Goal: Task Accomplishment & Management: Use online tool/utility

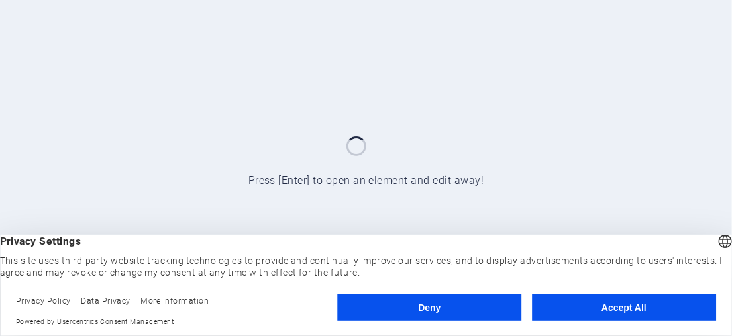
click at [587, 309] on button "Accept All" at bounding box center [624, 308] width 184 height 26
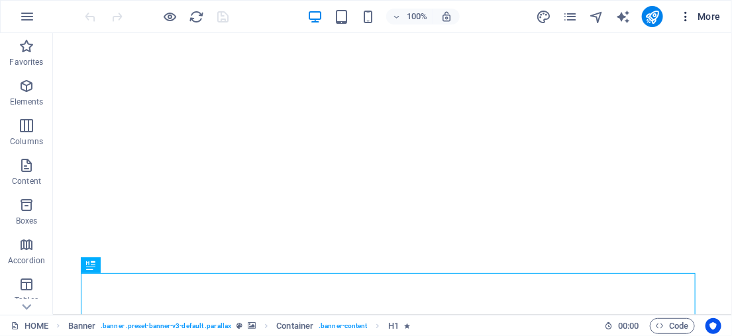
click at [709, 13] on span "More" at bounding box center [700, 16] width 42 height 13
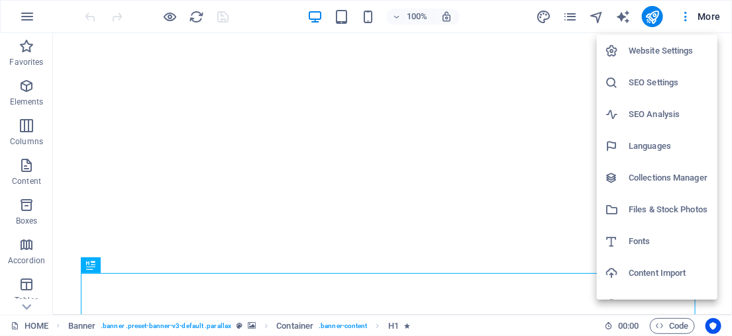
click at [28, 15] on div at bounding box center [366, 168] width 732 height 336
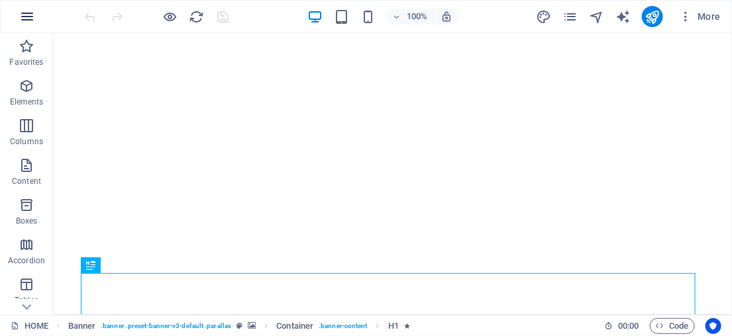
click at [26, 17] on icon "button" at bounding box center [27, 17] width 16 height 16
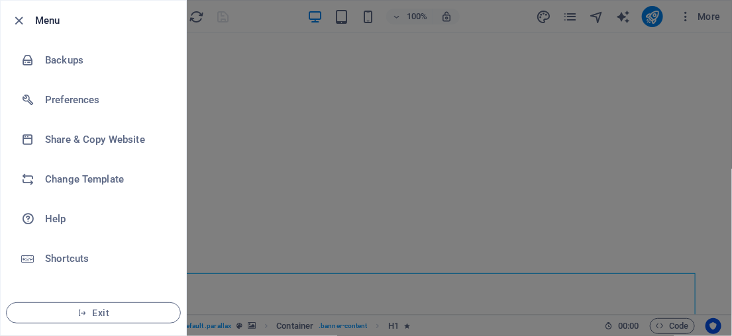
click at [283, 8] on div at bounding box center [366, 168] width 732 height 336
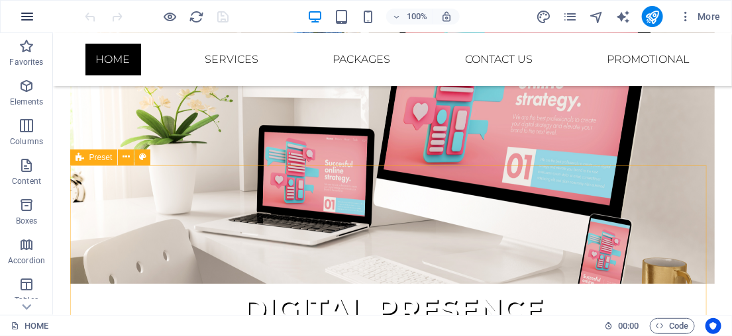
click at [32, 17] on icon "button" at bounding box center [27, 17] width 16 height 16
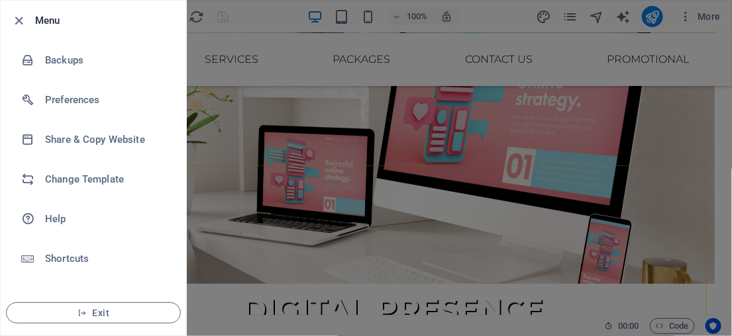
click at [267, 16] on div at bounding box center [366, 168] width 732 height 336
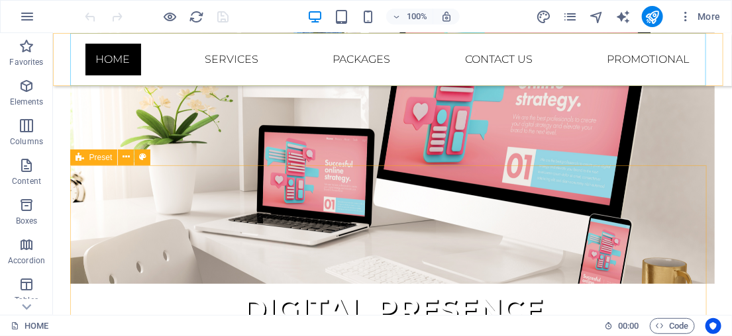
click at [645, 62] on nav "HOME SERVICES PACKAGES CONTACT US PROMOTIONAL" at bounding box center [392, 58] width 636 height 53
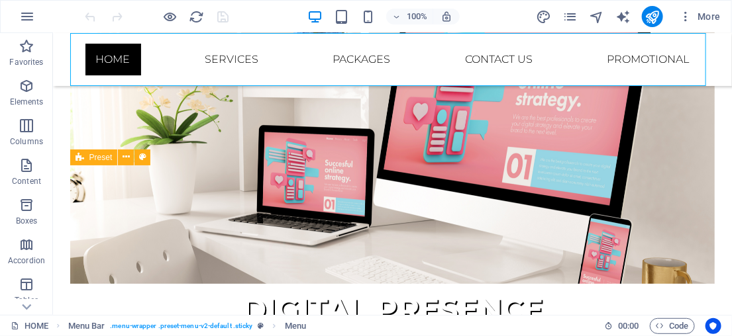
click at [645, 62] on nav "HOME SERVICES PACKAGES CONTACT US PROMOTIONAL" at bounding box center [392, 58] width 636 height 53
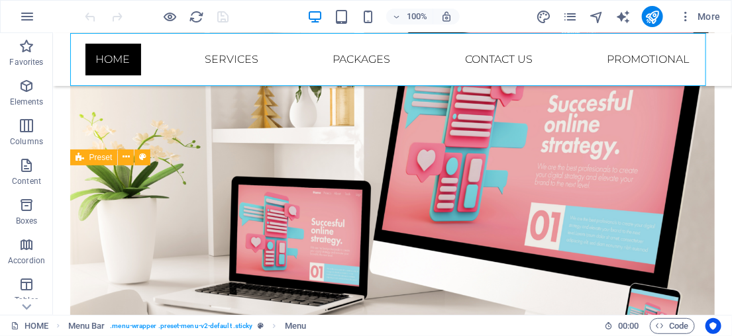
select select
select select "1"
select select
select select "3"
select select
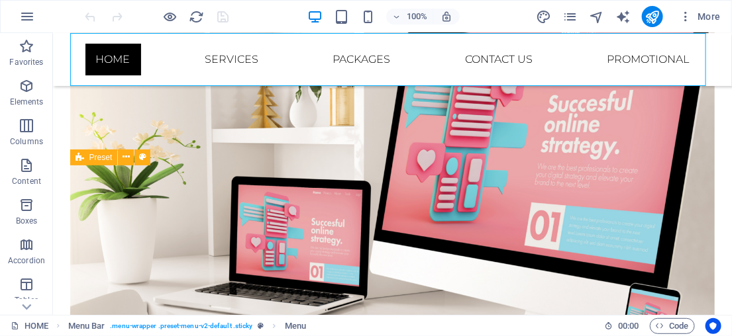
select select "4"
select select
select select "6"
select select
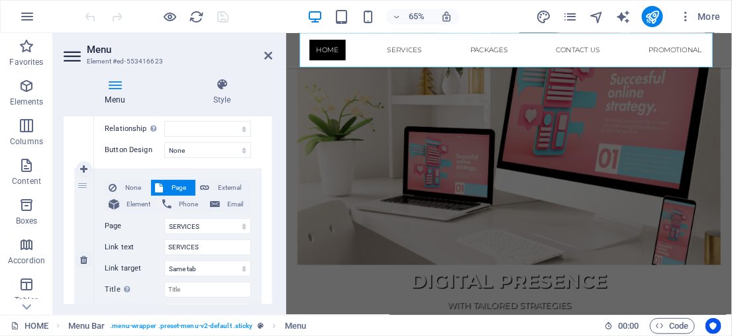
scroll to position [301, 0]
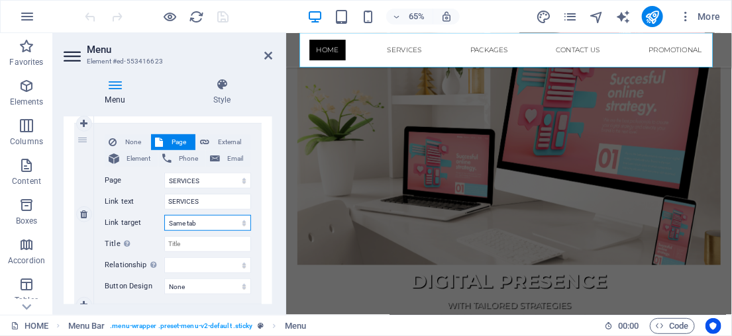
drag, startPoint x: 205, startPoint y: 224, endPoint x: 252, endPoint y: 189, distance: 58.3
click at [205, 222] on select "New tab Same tab Overlay" at bounding box center [207, 223] width 87 height 16
click at [250, 159] on div "None Page External Element Phone Email Page HOME SERVICES OTHER PACKAGES CONTAC…" at bounding box center [177, 214] width 167 height 181
click at [266, 55] on icon at bounding box center [268, 55] width 8 height 11
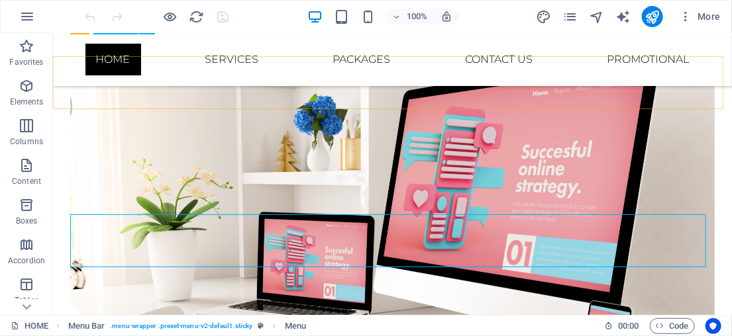
scroll to position [0, 0]
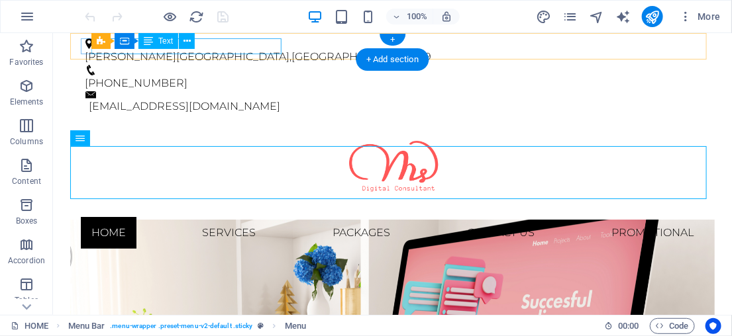
click at [269, 48] on div "[PERSON_NAME][GEOGRAPHIC_DATA]" at bounding box center [387, 56] width 604 height 16
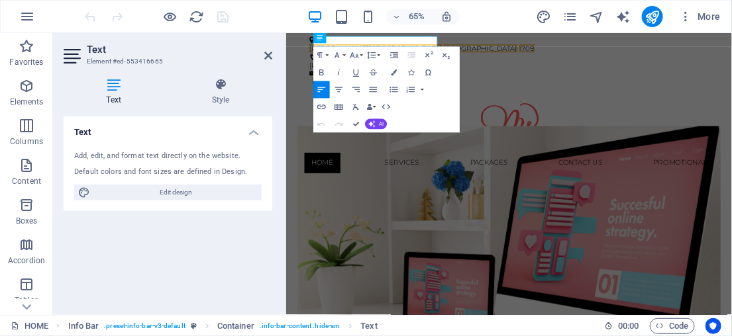
click at [493, 10] on div "65% More" at bounding box center [404, 16] width 643 height 21
click at [250, 15] on div "65% More" at bounding box center [404, 16] width 643 height 21
click at [267, 56] on icon at bounding box center [268, 55] width 8 height 11
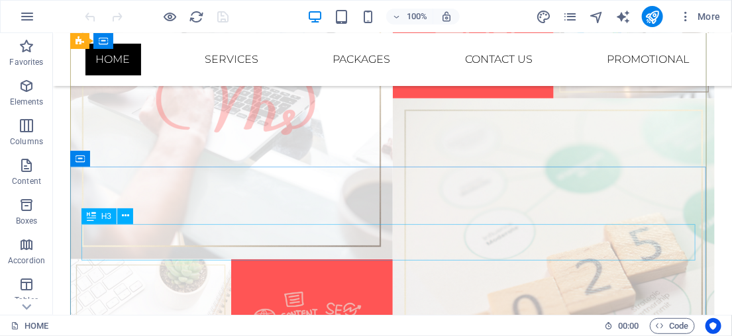
scroll to position [1823, 0]
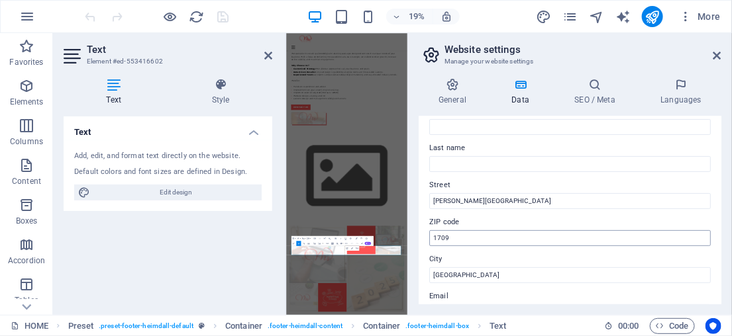
scroll to position [180, 0]
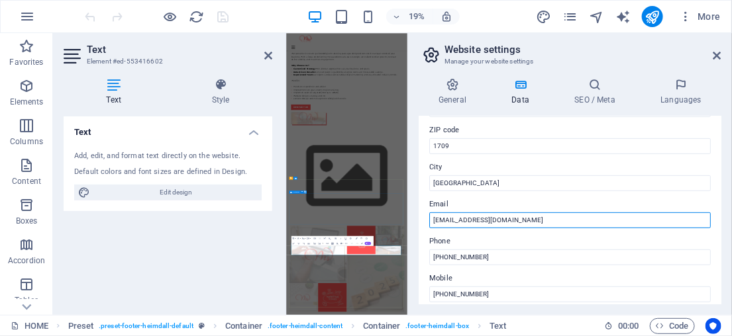
drag, startPoint x: 810, startPoint y: 255, endPoint x: 872, endPoint y: 1043, distance: 790.9
drag, startPoint x: 806, startPoint y: 254, endPoint x: 442, endPoint y: 996, distance: 827.0
paste input "[EMAIL_ADDRESS][DOMAIN_NAME]"
type input "[EMAIL_ADDRESS][DOMAIN_NAME]"
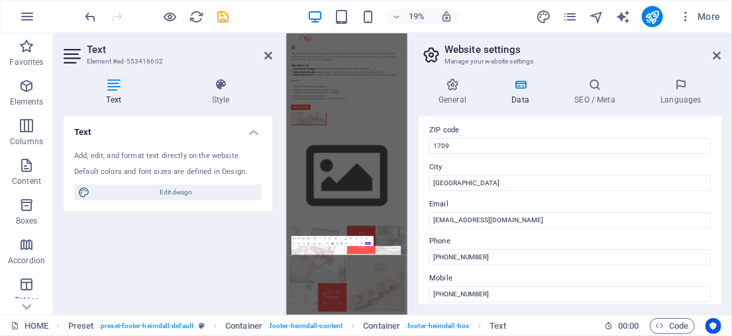
click at [562, 123] on label "ZIP code" at bounding box center [569, 130] width 281 height 16
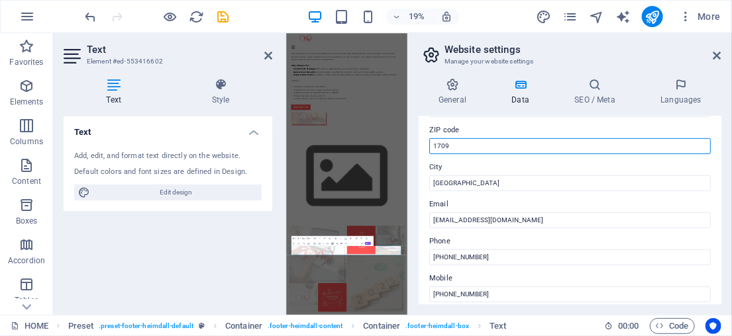
click at [562, 138] on input "1709" at bounding box center [569, 146] width 281 height 16
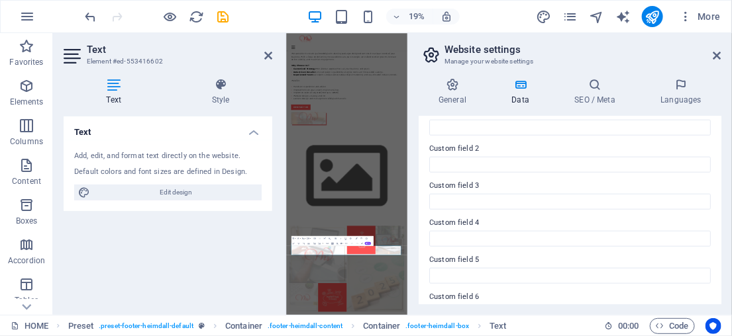
scroll to position [448, 0]
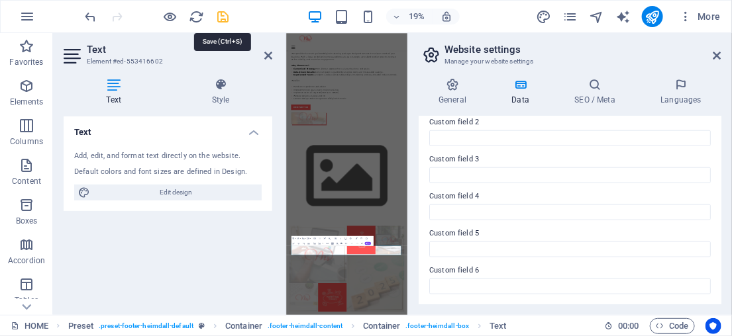
click at [226, 17] on icon "save" at bounding box center [223, 16] width 15 height 15
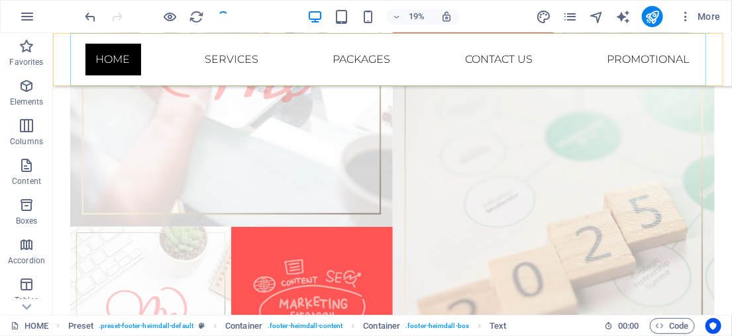
scroll to position [1823, 0]
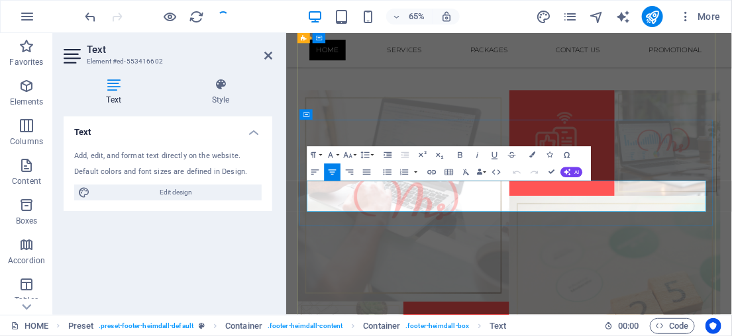
drag, startPoint x: 813, startPoint y: 240, endPoint x: 633, endPoint y: 301, distance: 190.1
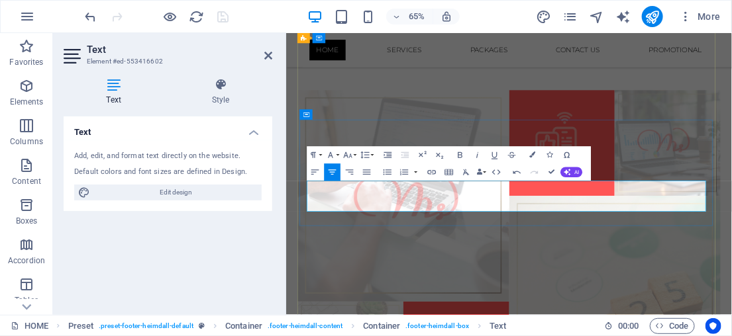
drag, startPoint x: 632, startPoint y: 301, endPoint x: 671, endPoint y: 303, distance: 38.5
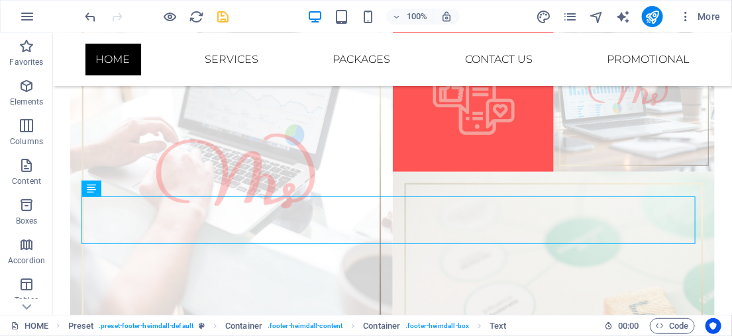
click at [225, 16] on icon "save" at bounding box center [223, 16] width 15 height 15
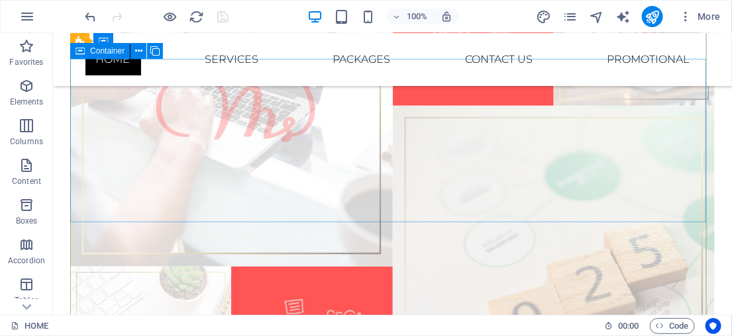
scroll to position [1702, 0]
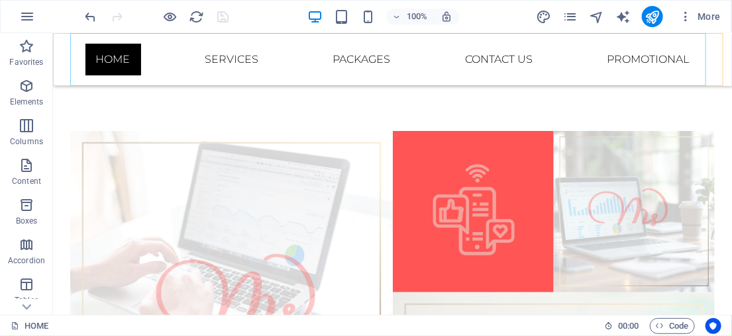
click at [492, 58] on nav "HOME SERVICES PACKAGES CONTACT US PROMOTIONAL" at bounding box center [392, 58] width 636 height 53
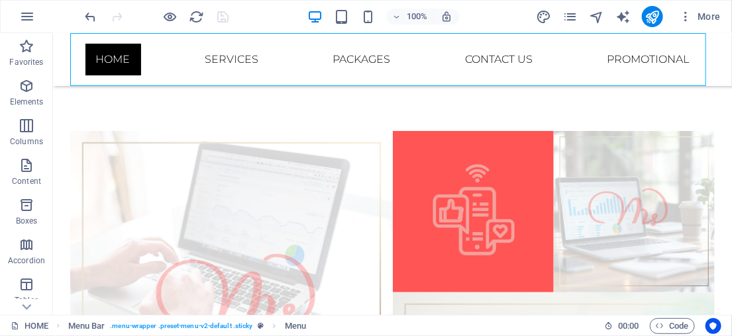
drag, startPoint x: 492, startPoint y: 58, endPoint x: 368, endPoint y: 77, distance: 125.3
click at [491, 58] on nav "HOME SERVICES PACKAGES CONTACT US PROMOTIONAL" at bounding box center [392, 58] width 636 height 53
select select
select select "1"
select select
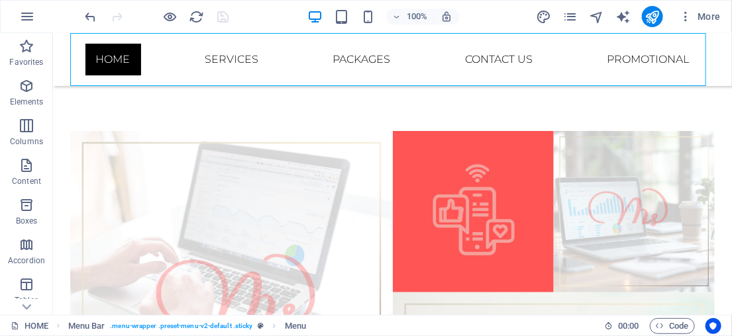
select select "3"
select select
select select "4"
select select
select select "6"
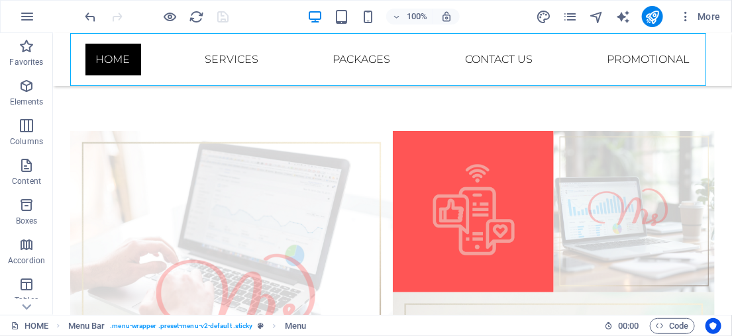
select select
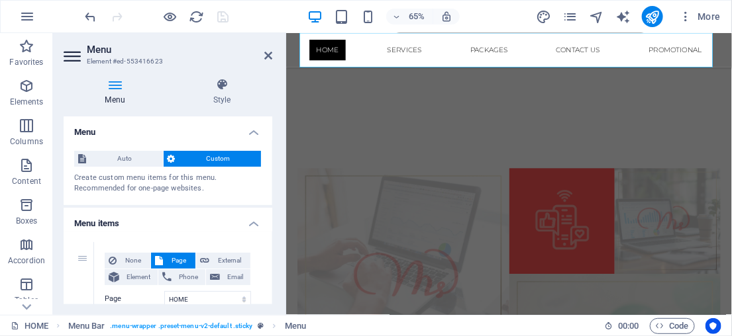
click at [251, 17] on div "65% More" at bounding box center [404, 16] width 643 height 21
drag, startPoint x: 264, startPoint y: 54, endPoint x: 234, endPoint y: 36, distance: 35.1
click at [264, 54] on icon at bounding box center [268, 55] width 8 height 11
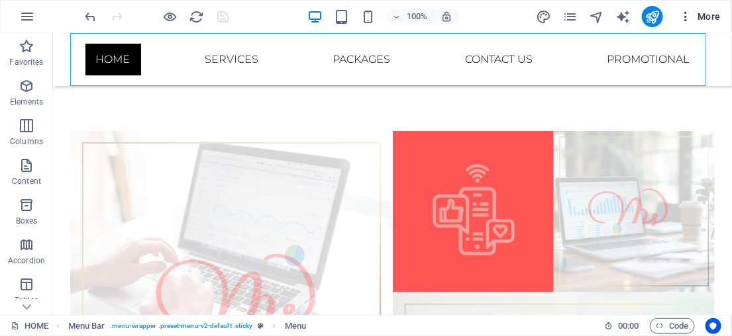
click at [705, 17] on span "More" at bounding box center [700, 16] width 42 height 13
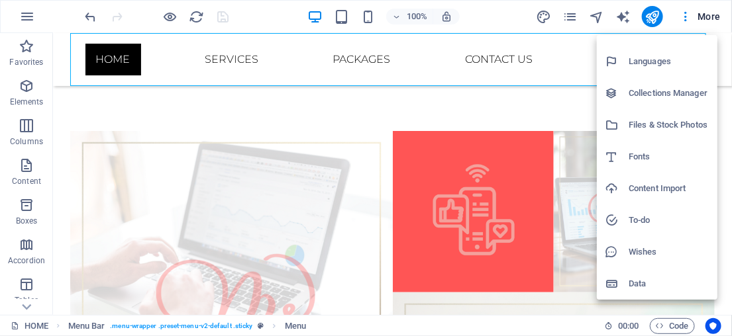
scroll to position [0, 0]
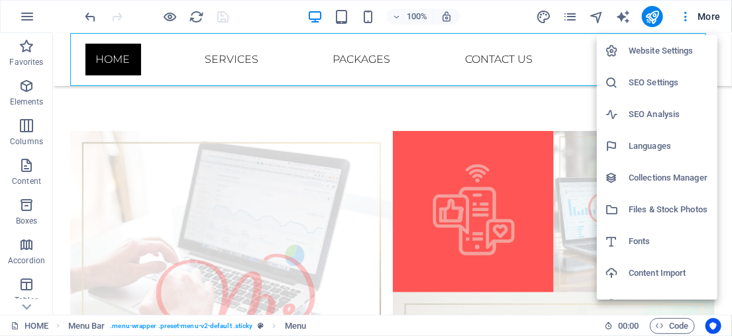
click at [572, 18] on div at bounding box center [366, 168] width 732 height 336
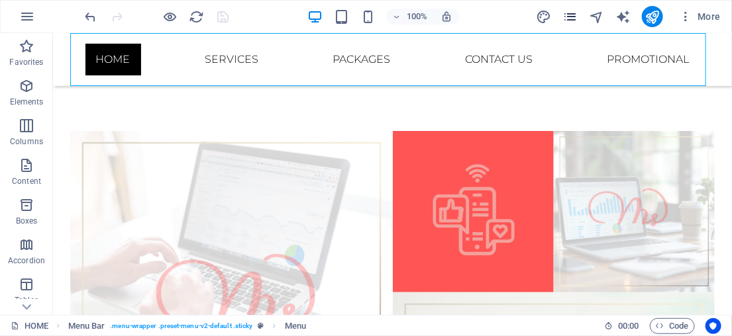
click at [571, 15] on icon "pages" at bounding box center [569, 16] width 15 height 15
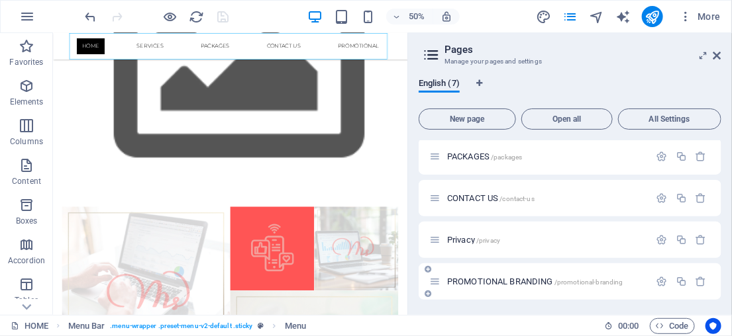
click at [500, 282] on span "PROMOTIONAL BRANDING /promotional-branding" at bounding box center [535, 282] width 176 height 10
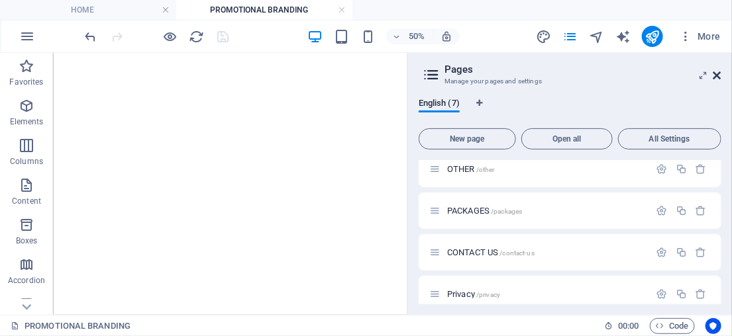
click at [718, 77] on icon at bounding box center [717, 75] width 8 height 11
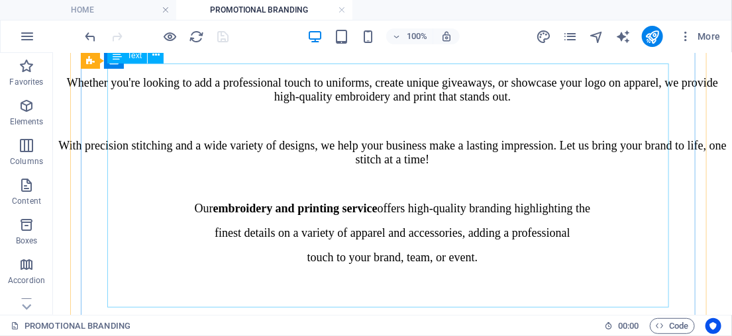
scroll to position [421, 0]
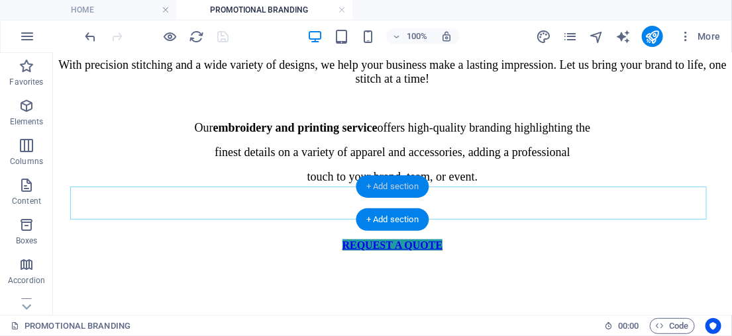
click at [375, 185] on div "+ Add section" at bounding box center [392, 186] width 73 height 23
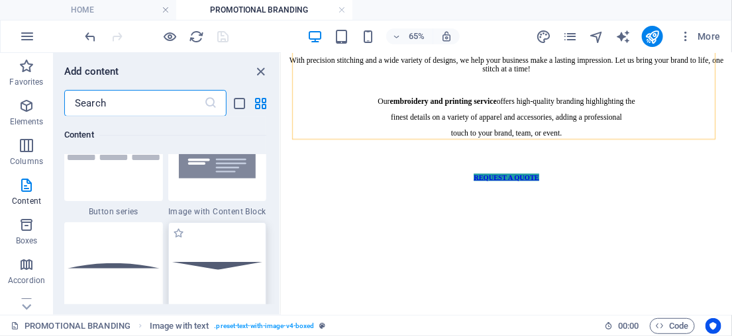
scroll to position [3098, 0]
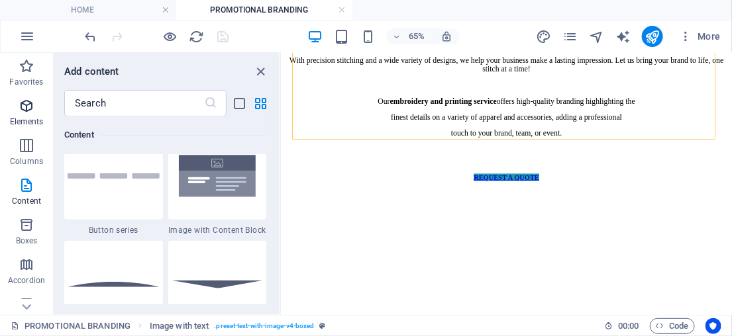
click at [32, 119] on p "Elements" at bounding box center [27, 122] width 34 height 11
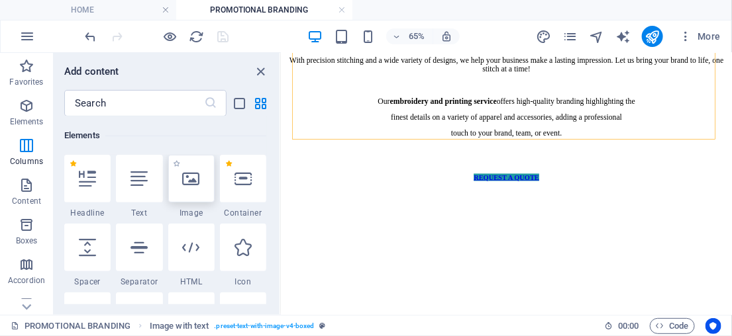
scroll to position [140, 0]
click at [190, 179] on icon at bounding box center [191, 178] width 17 height 17
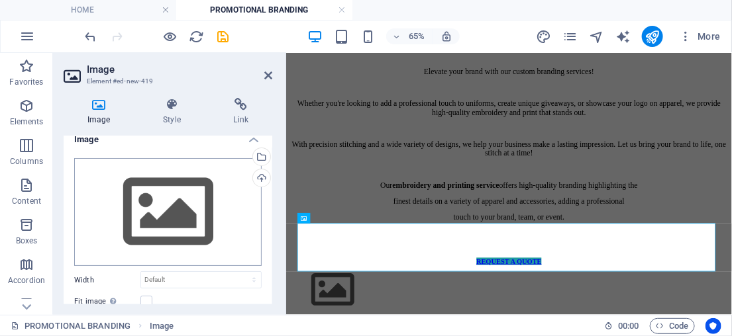
scroll to position [0, 0]
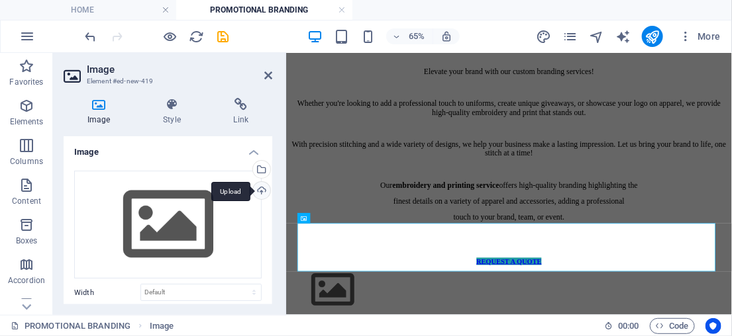
click at [257, 191] on div "Upload" at bounding box center [260, 192] width 20 height 20
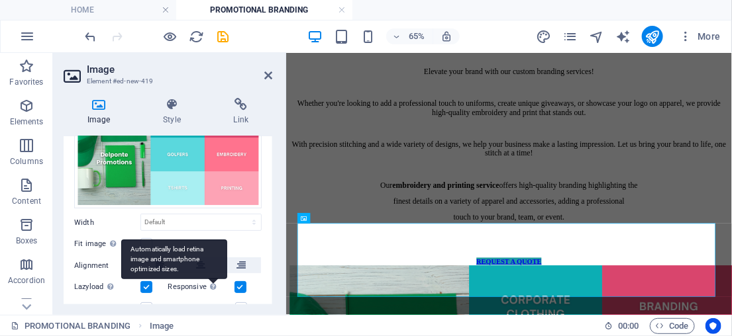
scroll to position [180, 0]
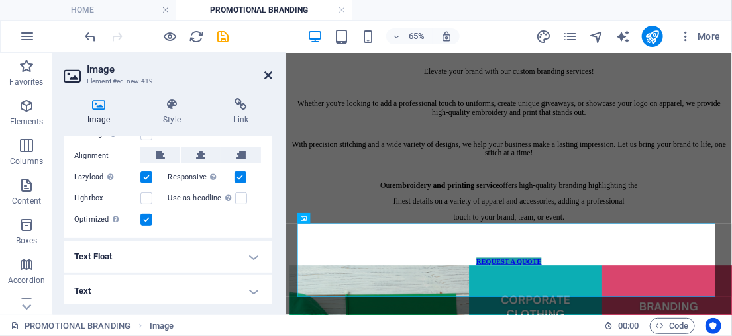
click at [267, 74] on icon at bounding box center [268, 75] width 8 height 11
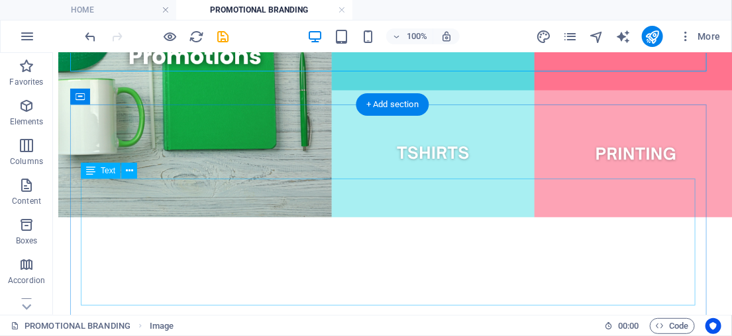
scroll to position [894, 0]
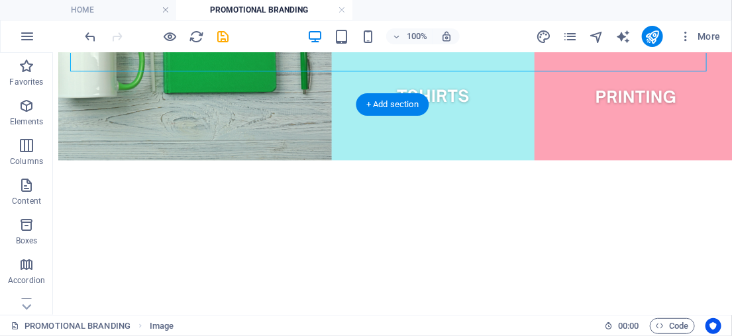
click at [284, 195] on figure at bounding box center [392, 195] width 668 height 0
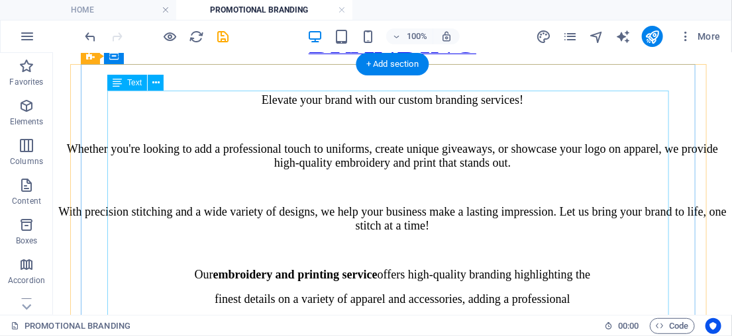
scroll to position [352, 0]
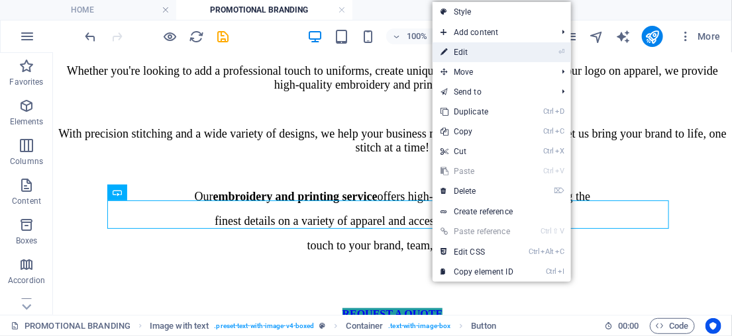
click at [474, 52] on link "⏎ Edit" at bounding box center [476, 52] width 89 height 20
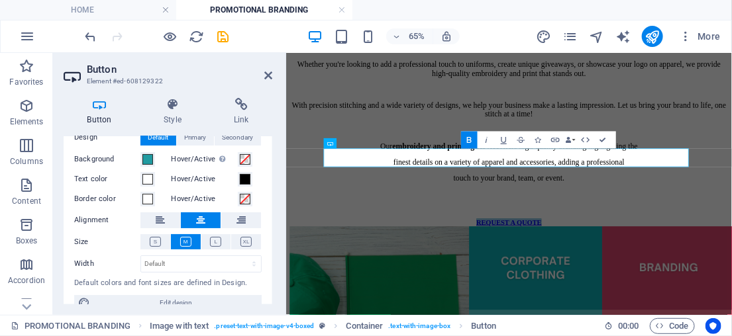
scroll to position [57, 0]
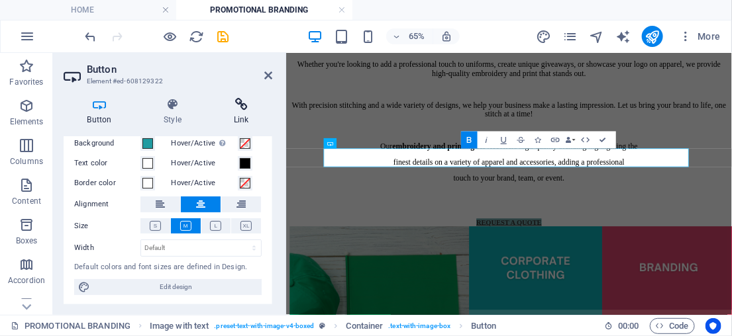
click at [244, 108] on icon at bounding box center [241, 104] width 62 height 13
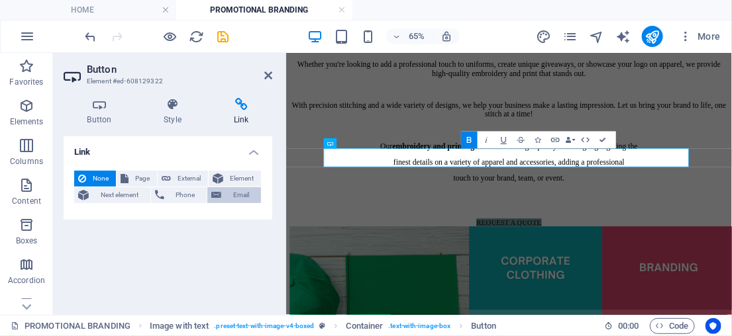
click at [236, 195] on span "Email" at bounding box center [241, 195] width 32 height 16
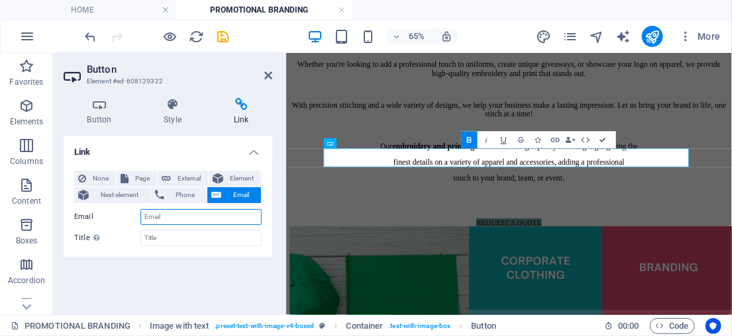
paste input "[EMAIL_ADDRESS][DOMAIN_NAME]"
type input "[EMAIL_ADDRESS][DOMAIN_NAME]"
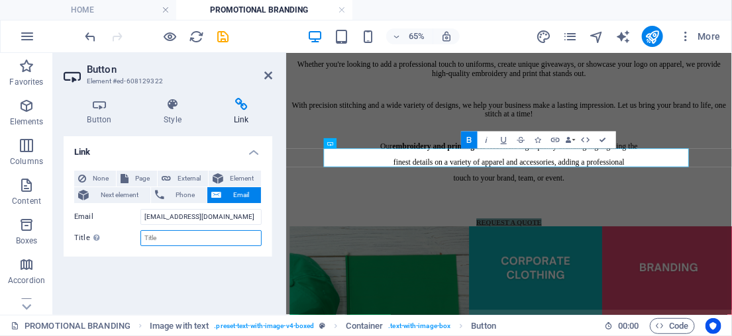
click at [204, 244] on input "Title Additional link description, should not be the same as the link text. The…" at bounding box center [200, 238] width 121 height 16
type input "Q"
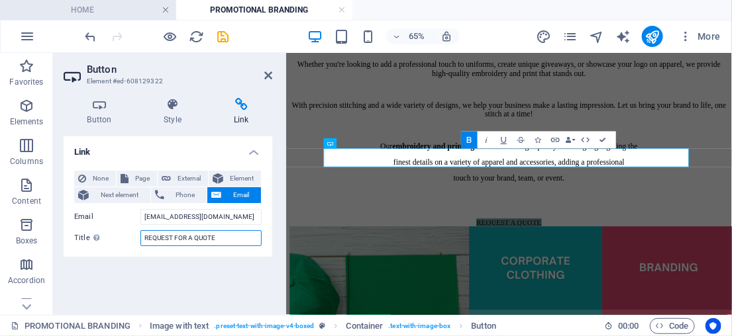
type input "REQUEST FOR A QUOTE"
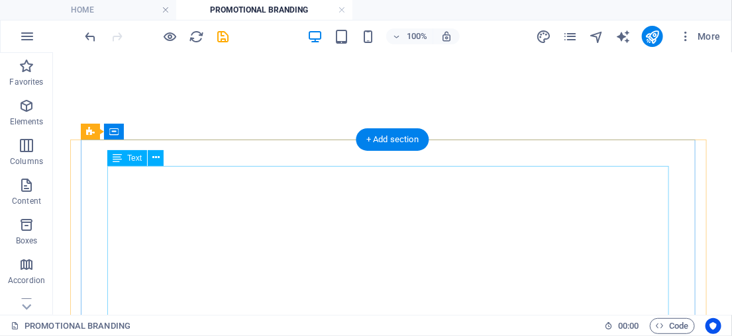
scroll to position [1245, 0]
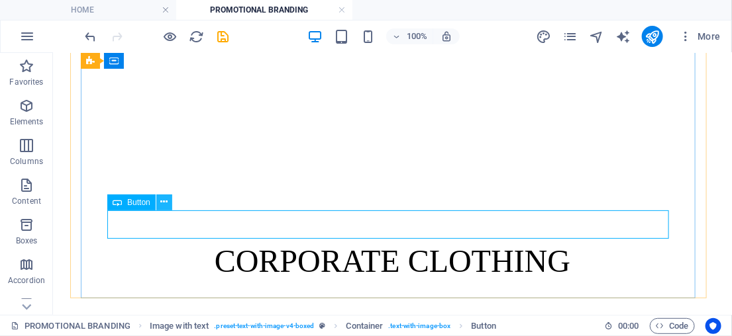
click at [164, 201] on icon at bounding box center [163, 202] width 7 height 14
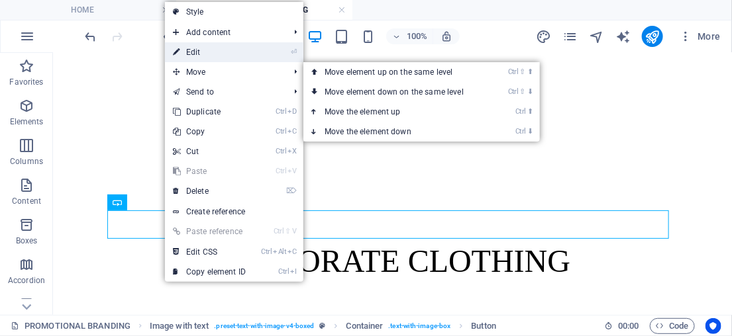
click at [209, 46] on link "⏎ Edit" at bounding box center [209, 52] width 89 height 20
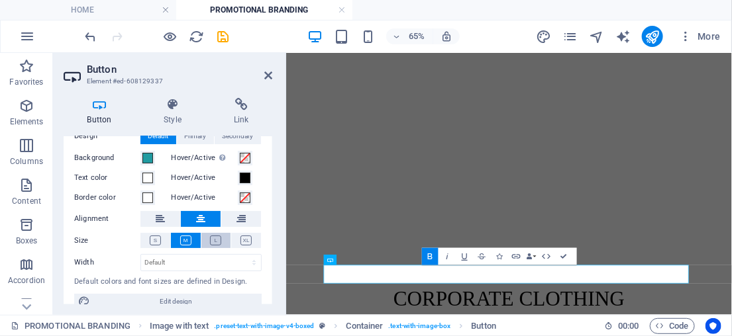
scroll to position [57, 0]
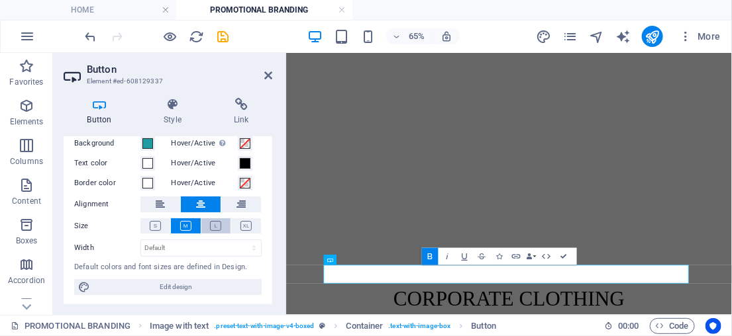
click at [210, 226] on icon at bounding box center [215, 226] width 11 height 10
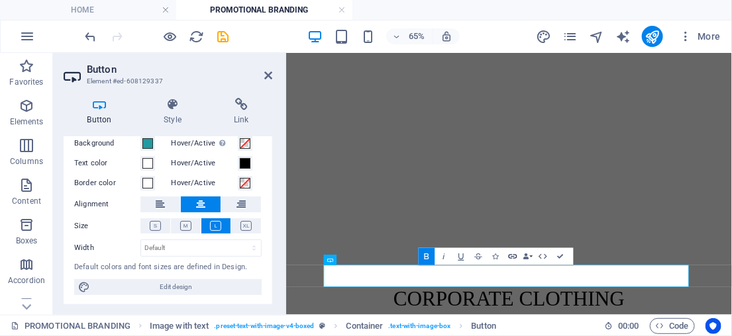
click at [510, 257] on icon "button" at bounding box center [512, 257] width 9 height 5
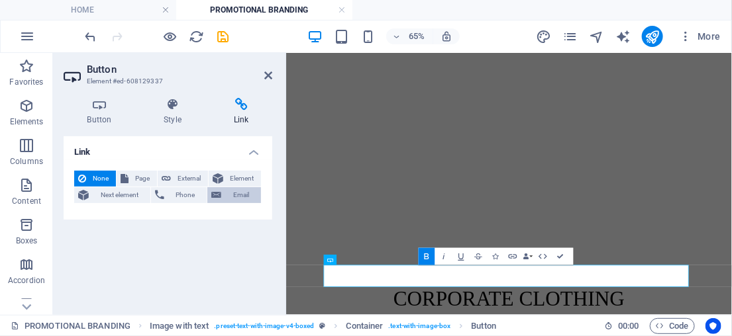
click at [236, 188] on span "Email" at bounding box center [241, 195] width 32 height 16
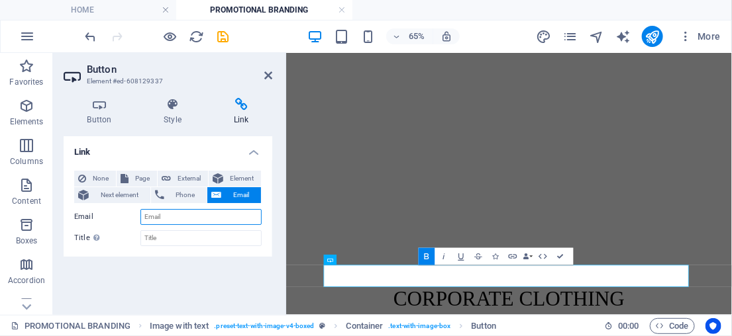
paste input "[EMAIL_ADDRESS][DOMAIN_NAME]"
type input "[EMAIL_ADDRESS][DOMAIN_NAME]"
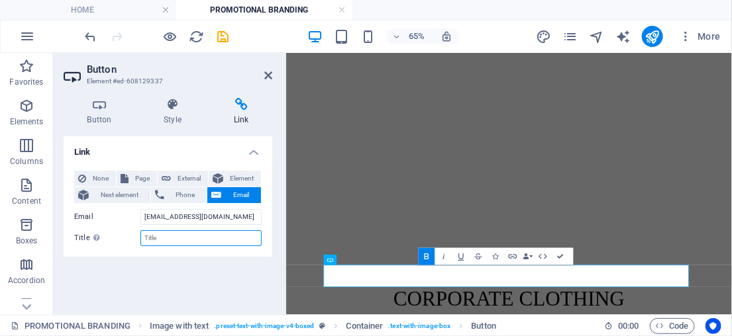
click at [169, 238] on input "Title Additional link description, should not be the same as the link text. The…" at bounding box center [200, 238] width 121 height 16
type input "CATALOGUE REQUEST"
click at [194, 272] on div "Link None Page External Element Next element Phone Email Page HOME SERVICES OTH…" at bounding box center [168, 220] width 209 height 168
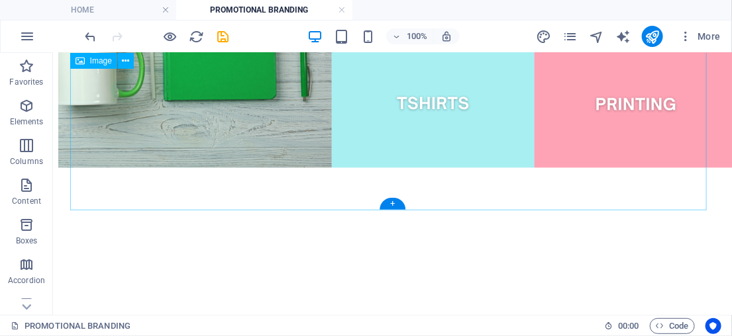
scroll to position [890, 0]
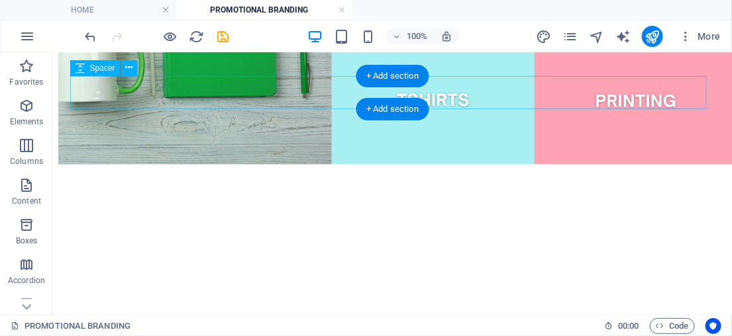
click at [495, 166] on div at bounding box center [392, 182] width 668 height 33
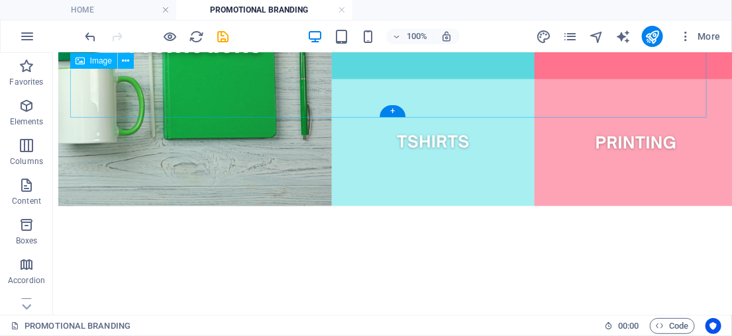
scroll to position [829, 0]
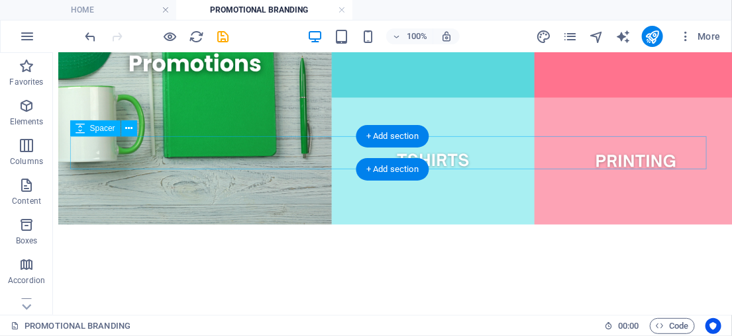
click at [311, 227] on div at bounding box center [392, 243] width 668 height 33
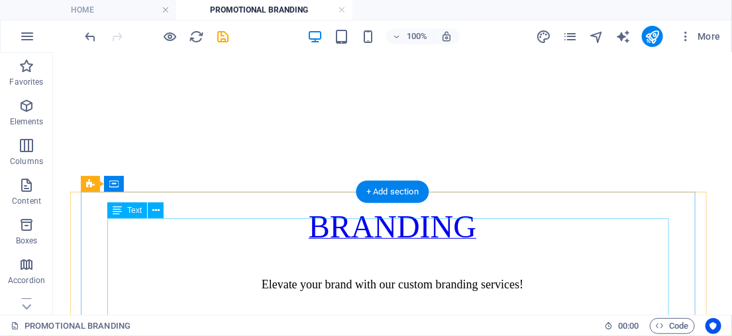
scroll to position [180, 0]
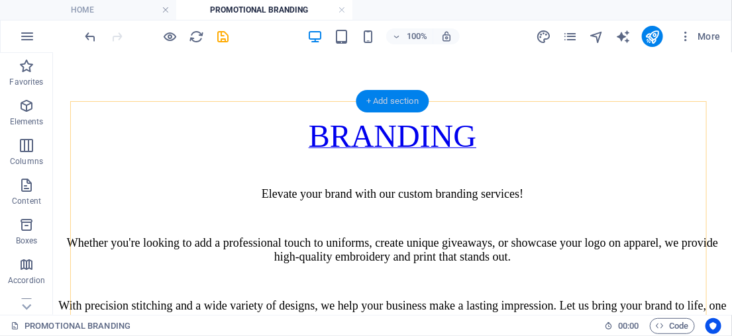
click at [390, 105] on div "+ Add section" at bounding box center [392, 101] width 73 height 23
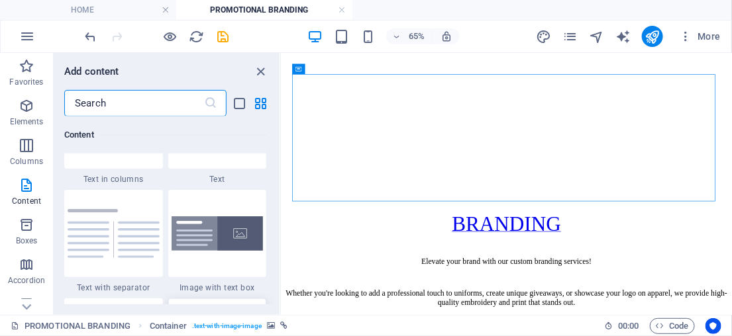
scroll to position [2437, 0]
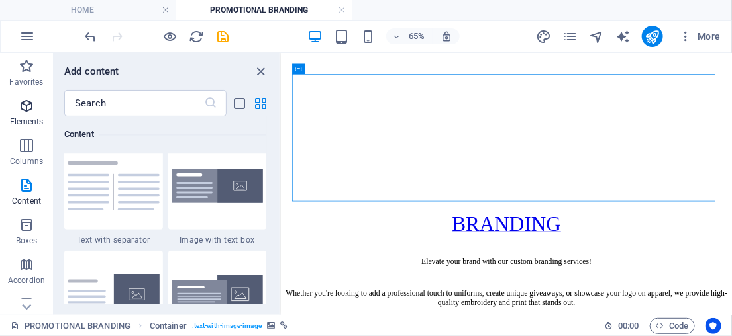
click at [38, 117] on p "Elements" at bounding box center [27, 122] width 34 height 11
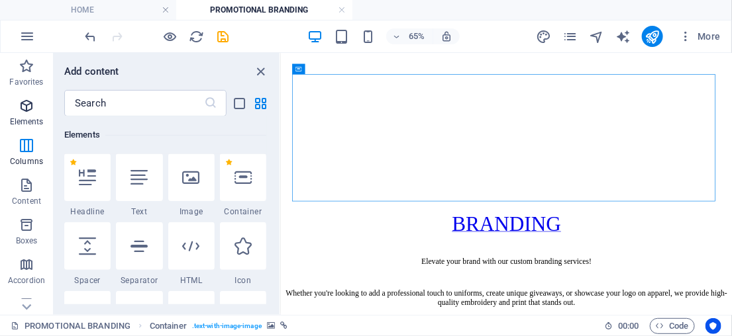
scroll to position [140, 0]
click at [205, 187] on div at bounding box center [191, 179] width 46 height 48
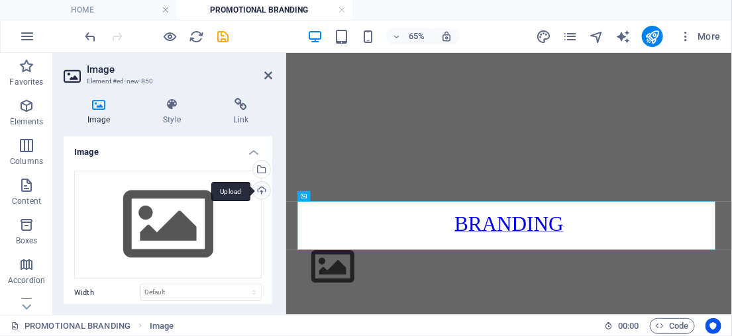
click at [254, 191] on div "Upload" at bounding box center [260, 192] width 20 height 20
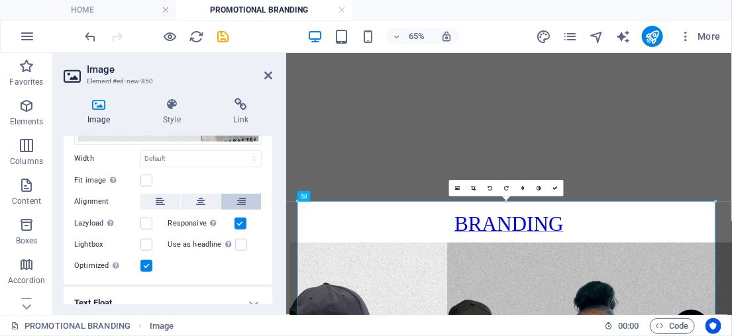
scroll to position [398, 0]
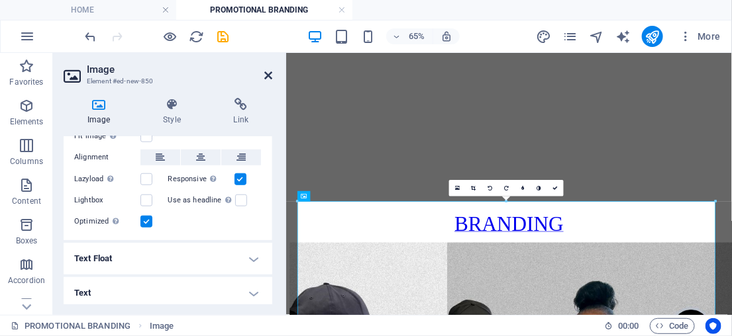
click at [269, 78] on icon at bounding box center [268, 75] width 8 height 11
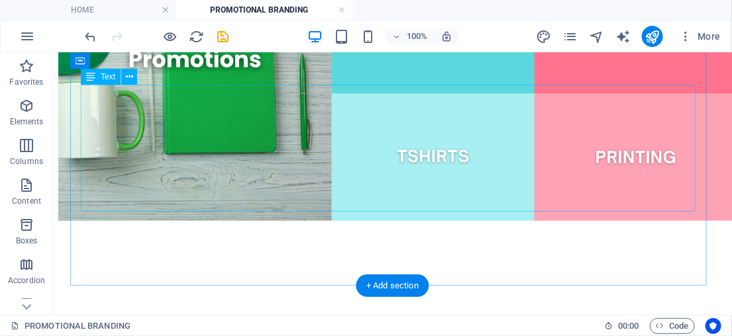
scroll to position [1985, 0]
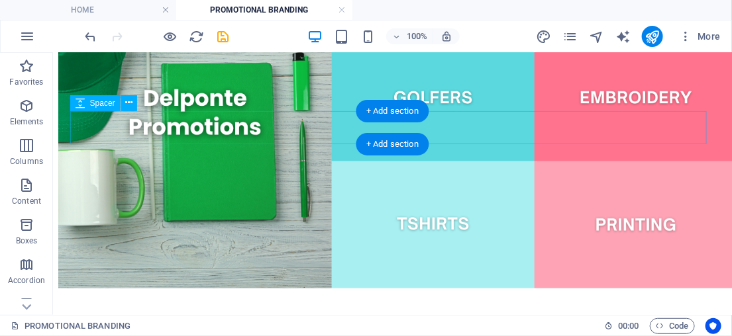
click at [483, 291] on div at bounding box center [392, 307] width 668 height 33
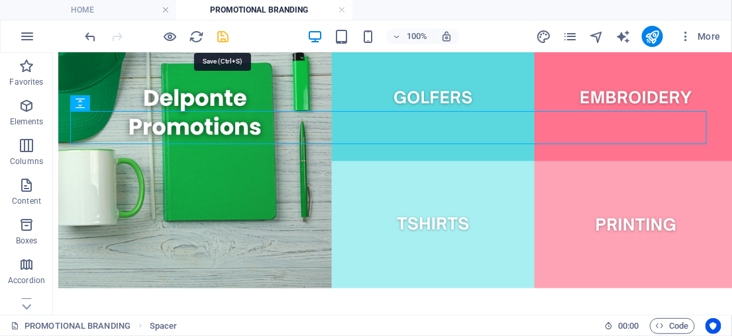
click at [217, 37] on icon "save" at bounding box center [223, 36] width 15 height 15
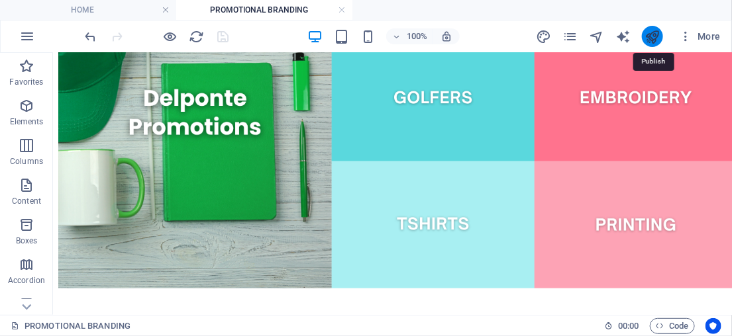
click at [652, 36] on icon "publish" at bounding box center [651, 36] width 15 height 15
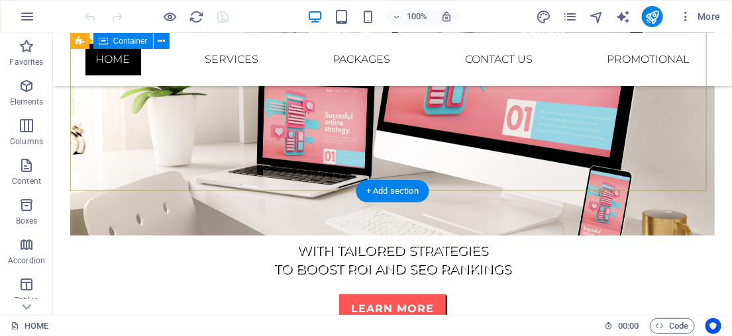
scroll to position [421, 0]
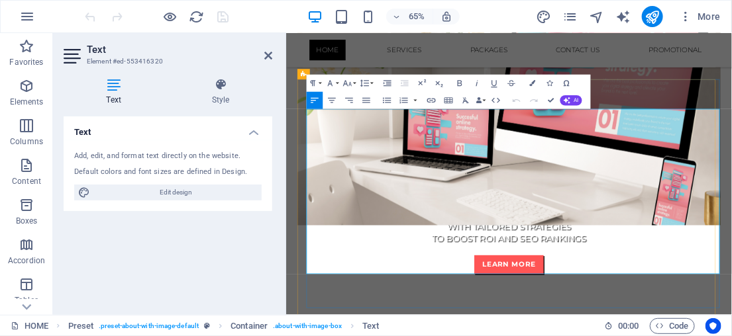
drag, startPoint x: 549, startPoint y: 99, endPoint x: 495, endPoint y: 66, distance: 63.0
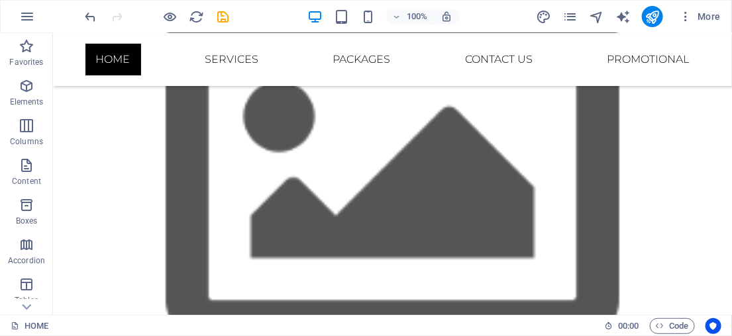
scroll to position [1384, 0]
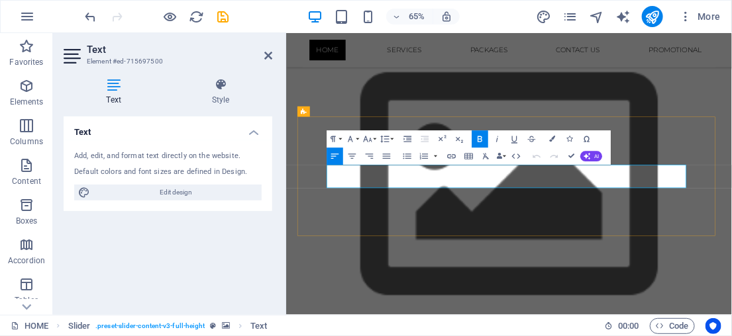
drag, startPoint x: 831, startPoint y: 242, endPoint x: 820, endPoint y: 244, distance: 10.8
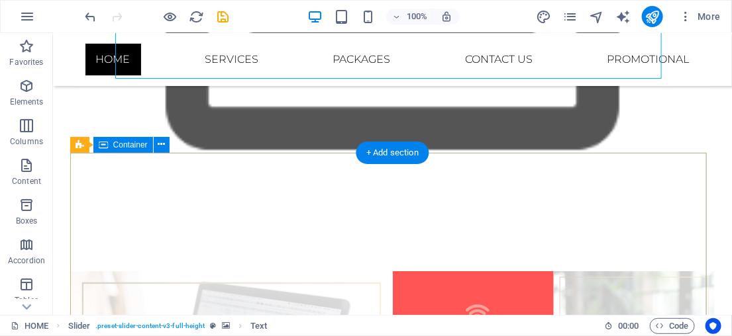
scroll to position [1564, 0]
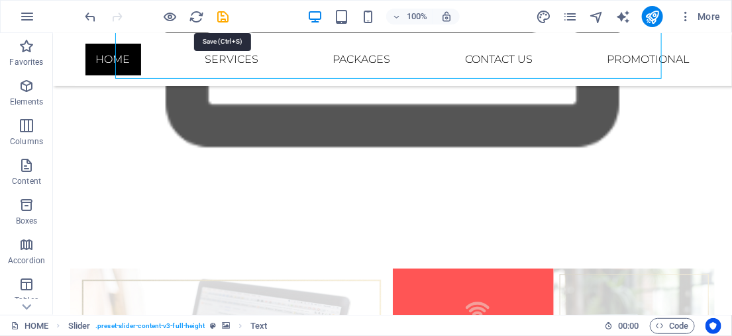
click at [222, 20] on icon "save" at bounding box center [223, 16] width 15 height 15
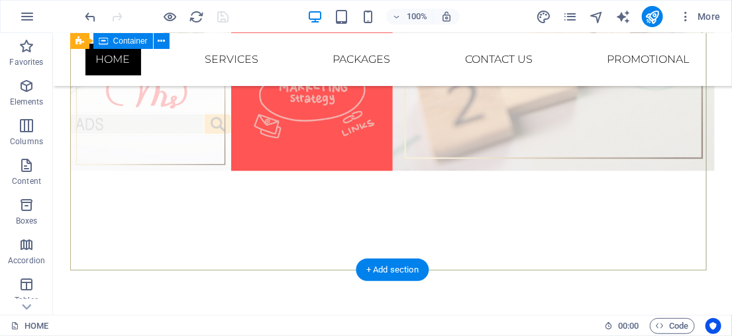
scroll to position [2175, 0]
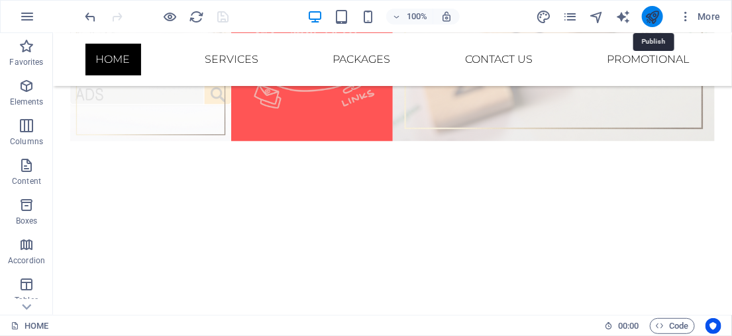
click at [653, 20] on icon "publish" at bounding box center [651, 16] width 15 height 15
